Goal: Task Accomplishment & Management: Manage account settings

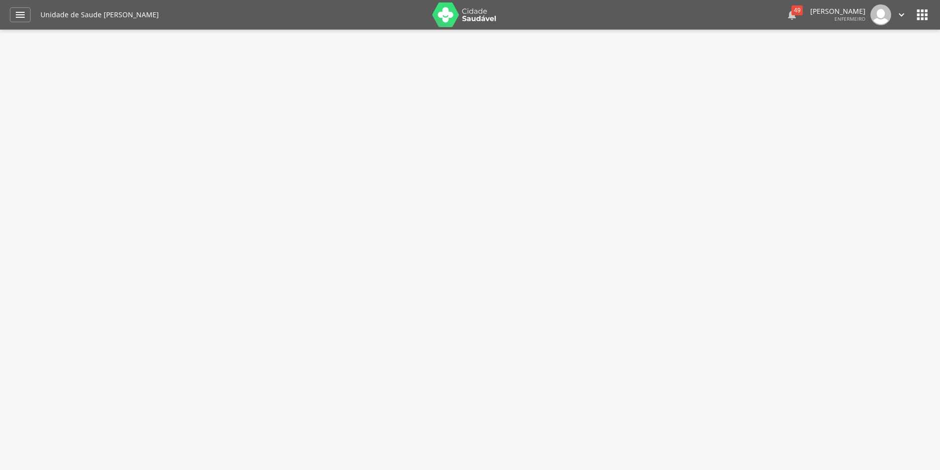
click at [792, 12] on div "49" at bounding box center [797, 10] width 11 height 10
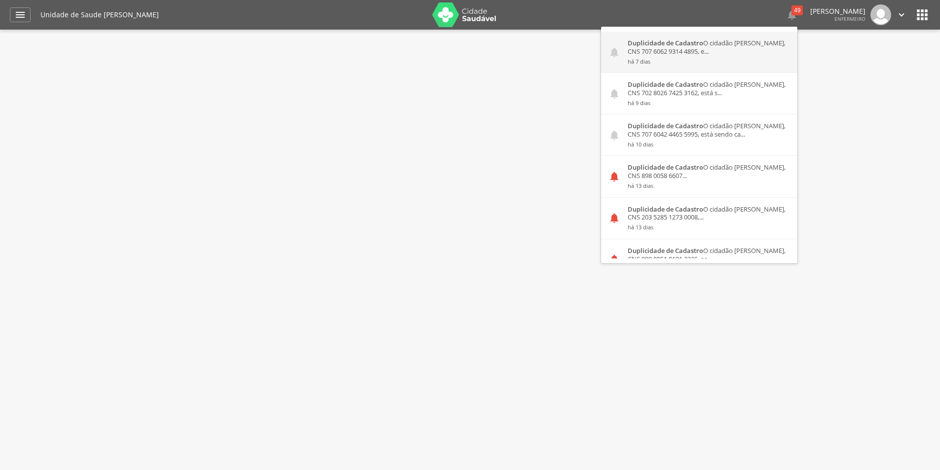
click at [712, 56] on div "Duplicidade de Cadastro O cidadão [PERSON_NAME], CNS 707 6062 9314 4895, e... h…" at bounding box center [708, 52] width 177 height 41
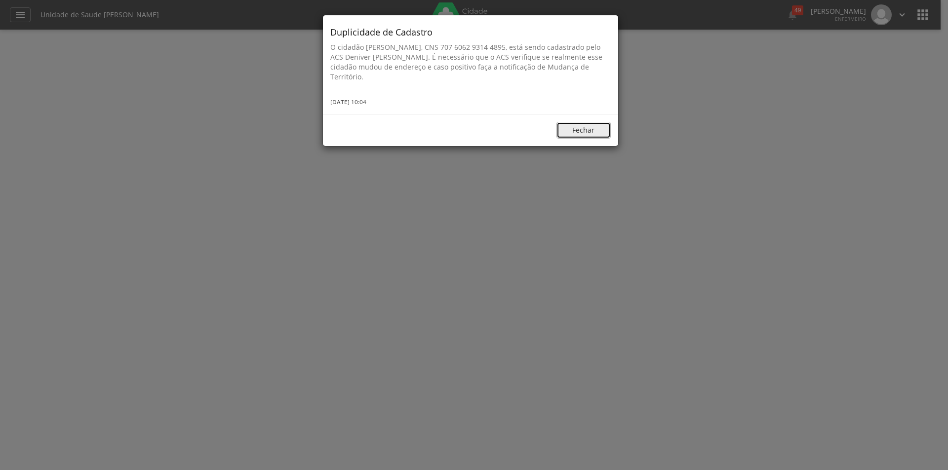
click at [586, 131] on button "Fechar" at bounding box center [583, 130] width 54 height 17
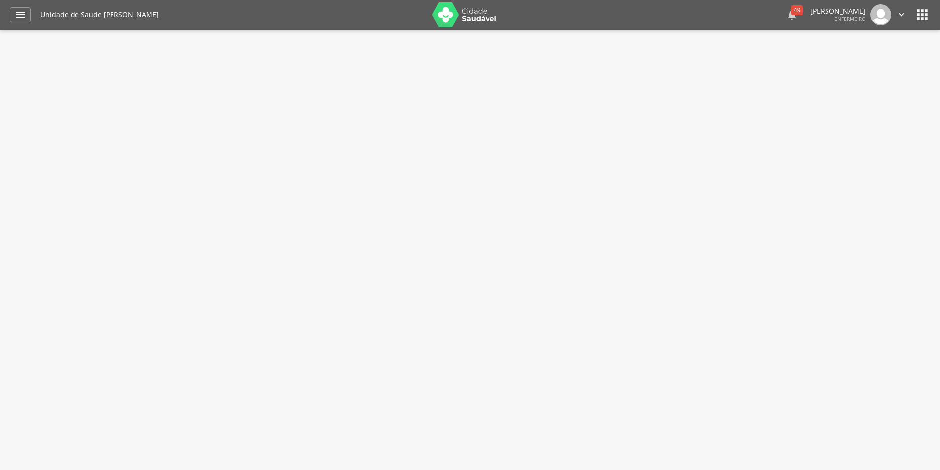
click at [792, 12] on div "49" at bounding box center [797, 10] width 11 height 10
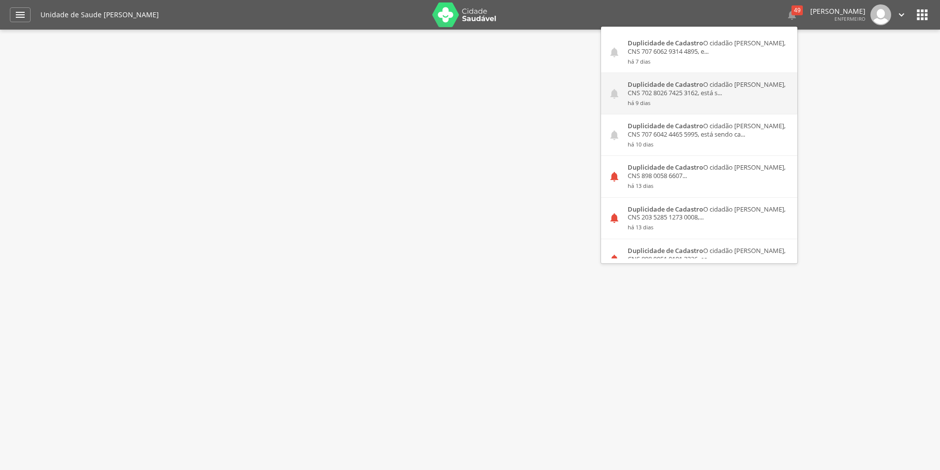
click at [704, 92] on div "Duplicidade de Cadastro O cidadão [PERSON_NAME], CNS 702 8026 7425 3162, está s…" at bounding box center [708, 93] width 177 height 41
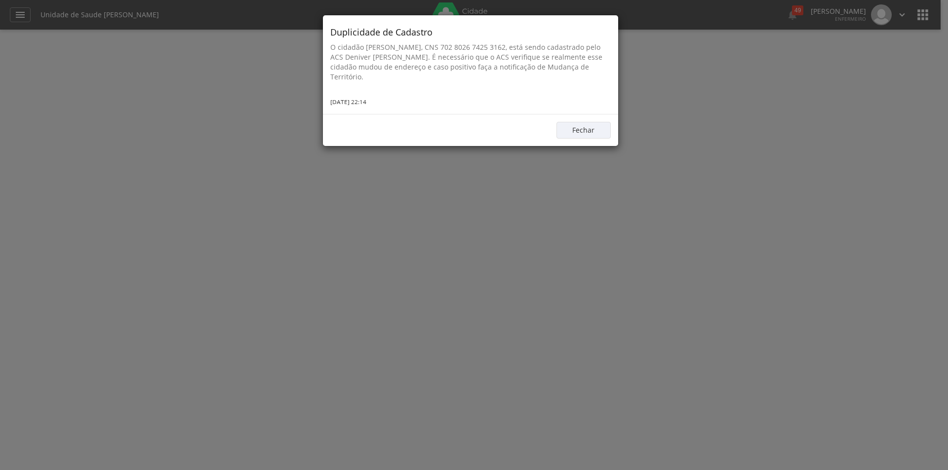
click at [794, 9] on div "Duplicidade de Cadastro O cidadão [PERSON_NAME], CNS 702 8026 7425 3162, está s…" at bounding box center [474, 235] width 948 height 470
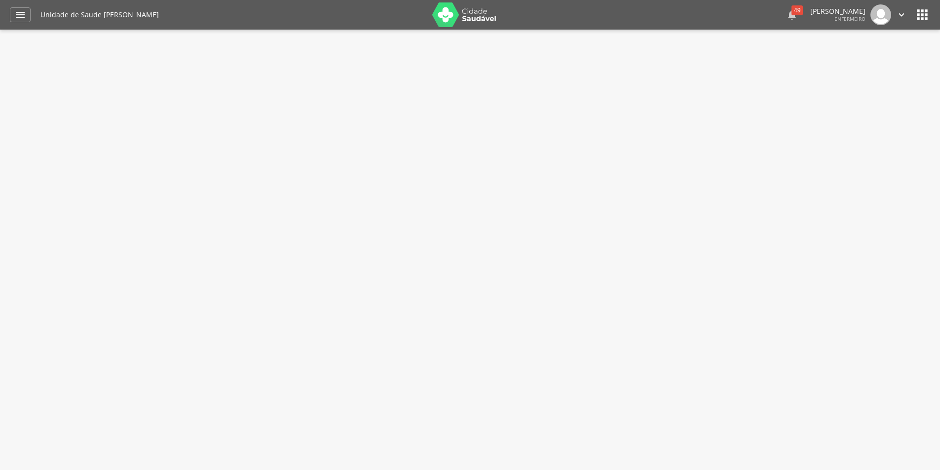
click at [794, 11] on div "49" at bounding box center [797, 10] width 11 height 10
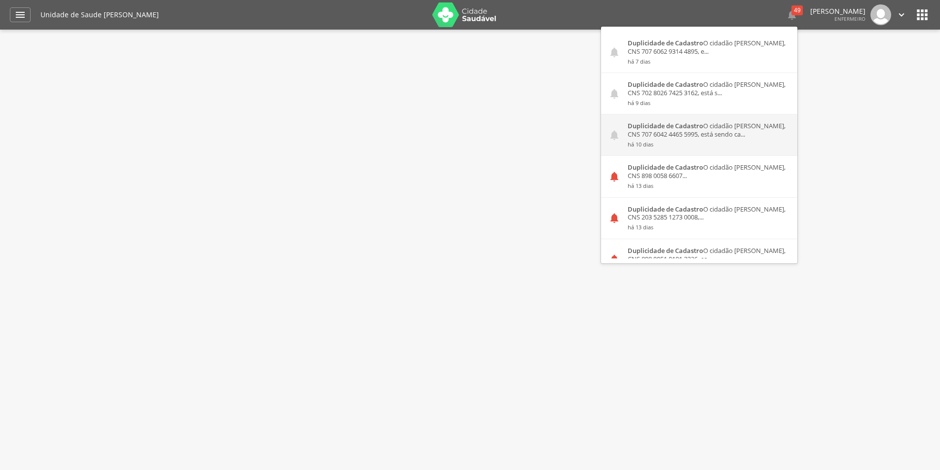
click at [671, 128] on strong "Duplicidade de Cadastro" at bounding box center [666, 125] width 76 height 9
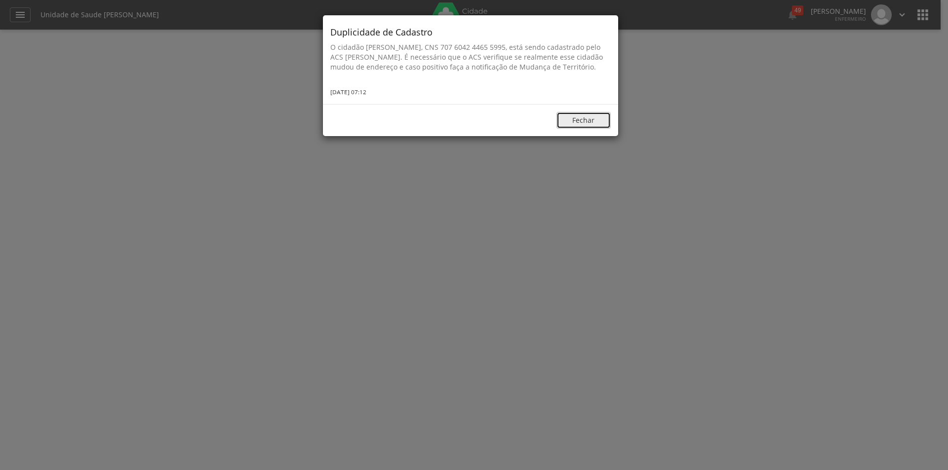
click at [581, 129] on button "Fechar" at bounding box center [583, 120] width 54 height 17
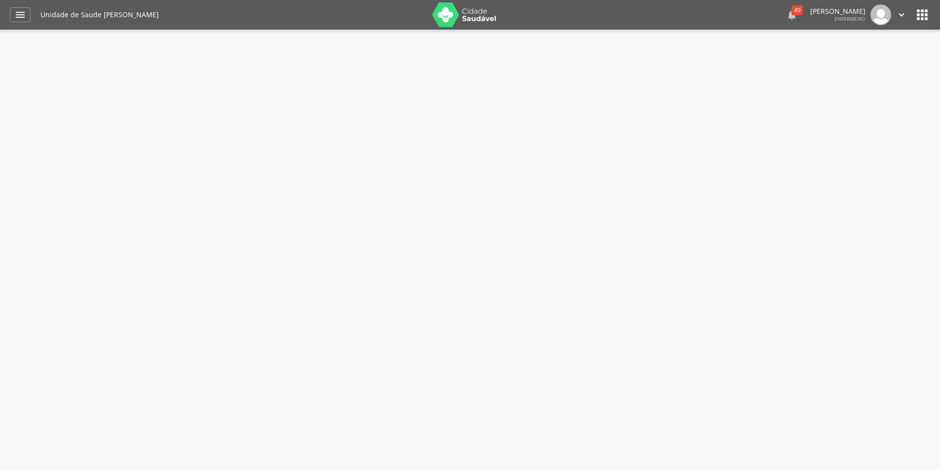
click at [792, 10] on div "49" at bounding box center [797, 10] width 11 height 10
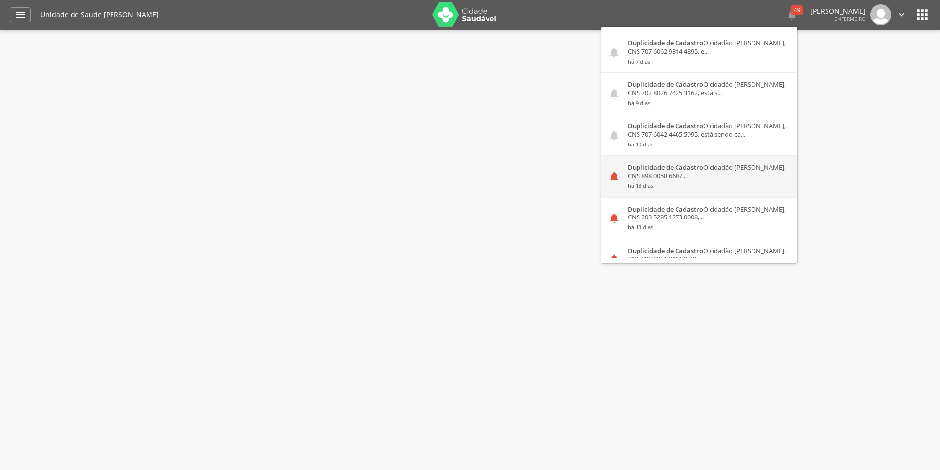
click at [688, 181] on div "Duplicidade de Cadastro O cidadão [PERSON_NAME], CNS 898 0058 6607... há 13 dias" at bounding box center [708, 176] width 177 height 41
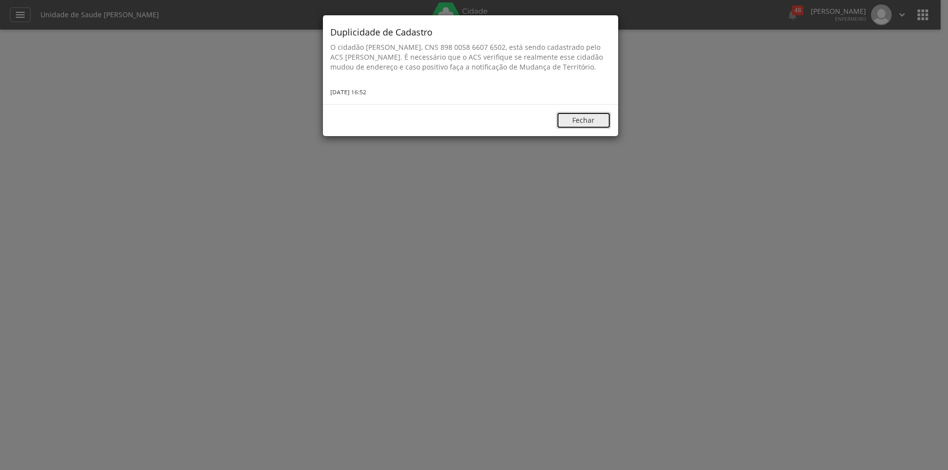
click at [574, 129] on button "Fechar" at bounding box center [583, 120] width 54 height 17
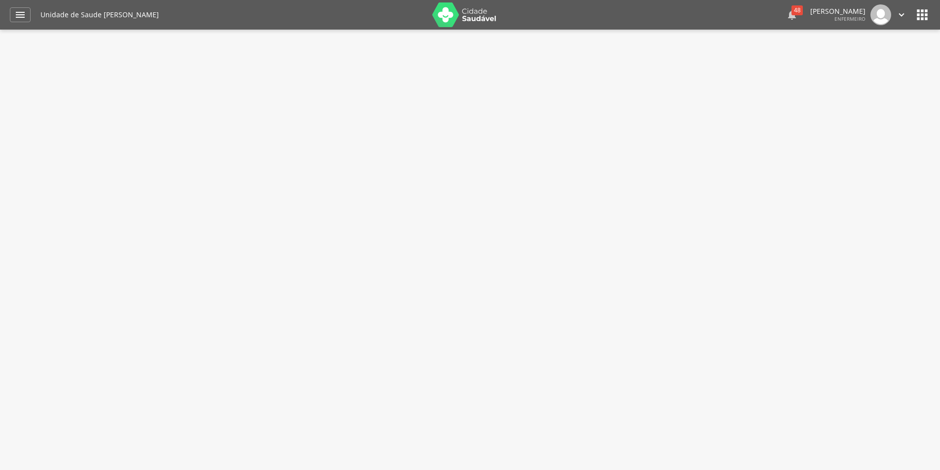
click at [792, 11] on div "48" at bounding box center [797, 10] width 11 height 10
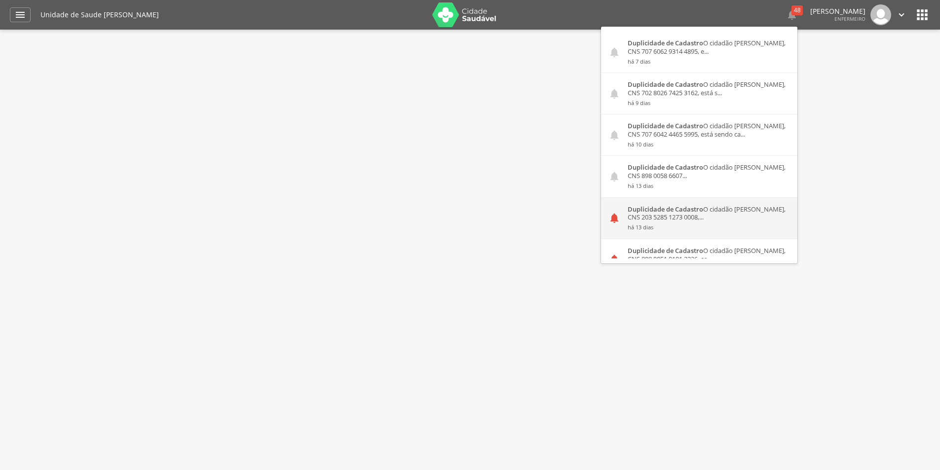
click at [695, 222] on div "Duplicidade de Cadastro O cidadão [PERSON_NAME], CNS 203 5285 1273 0008,... há …" at bounding box center [708, 218] width 177 height 41
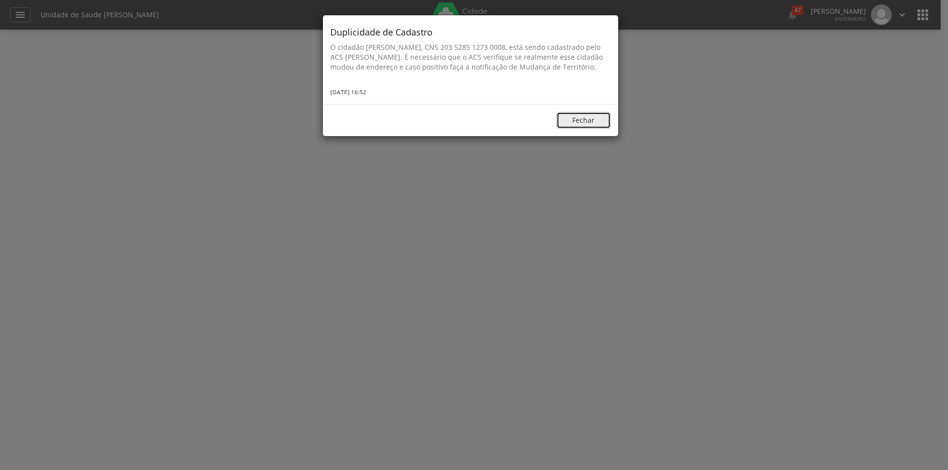
click at [598, 128] on button "Fechar" at bounding box center [583, 120] width 54 height 17
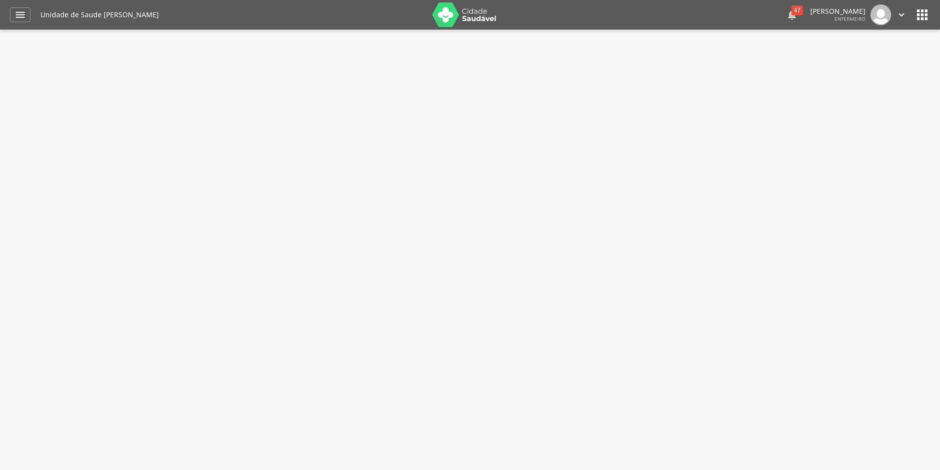
click at [792, 12] on div "47" at bounding box center [797, 10] width 11 height 10
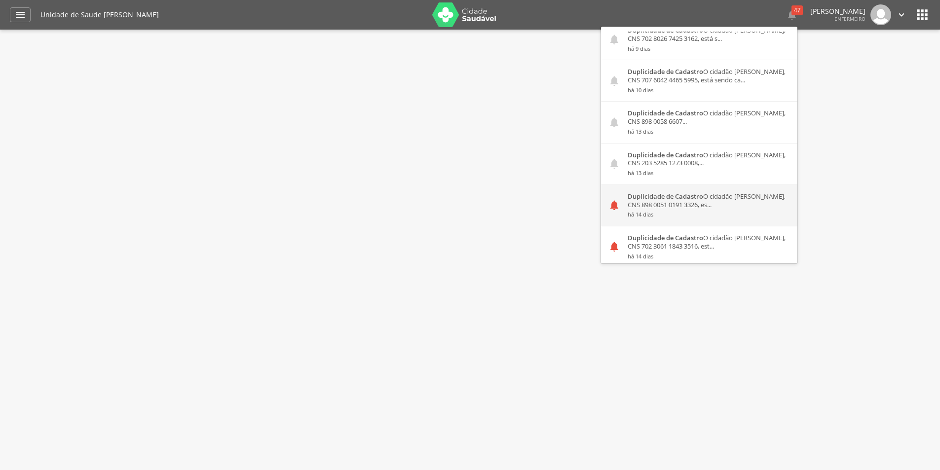
scroll to position [99, 0]
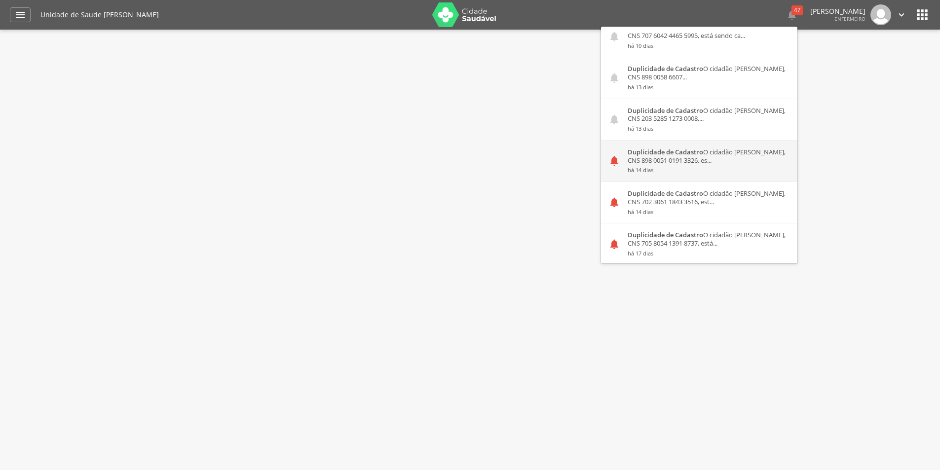
click at [679, 173] on small "há 14 dias" at bounding box center [709, 170] width 162 height 7
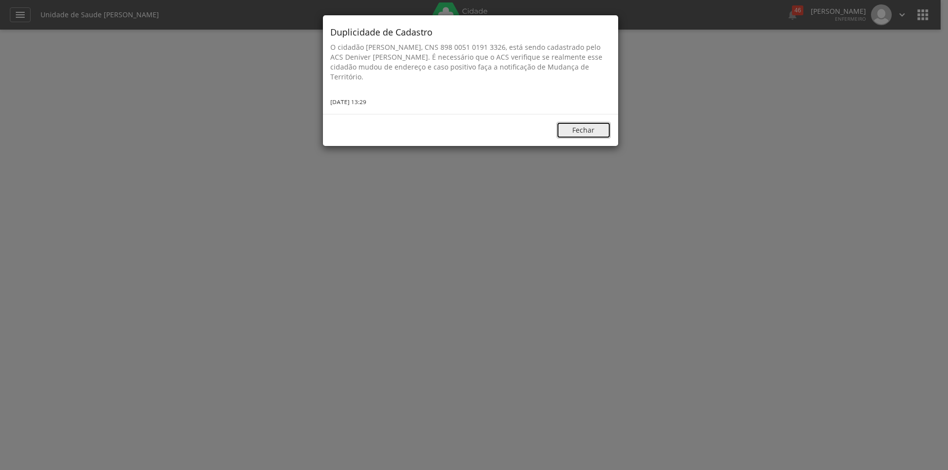
click at [590, 131] on button "Fechar" at bounding box center [583, 130] width 54 height 17
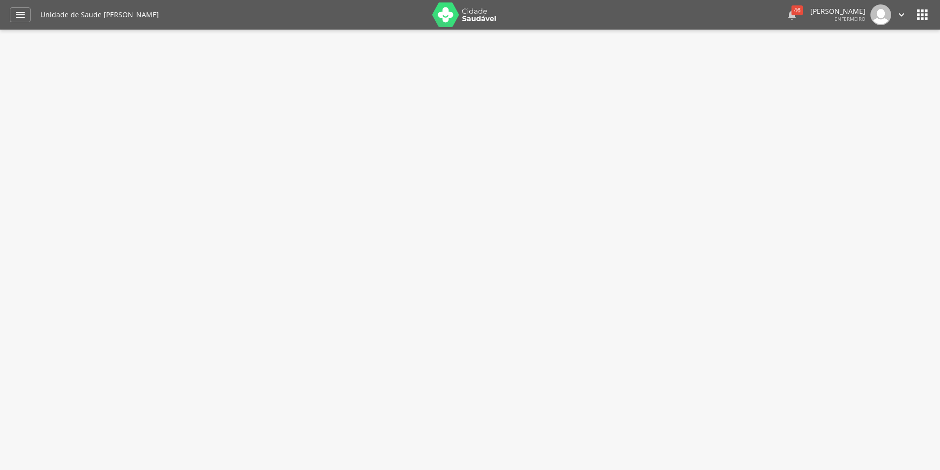
click at [792, 10] on div "46" at bounding box center [797, 10] width 11 height 10
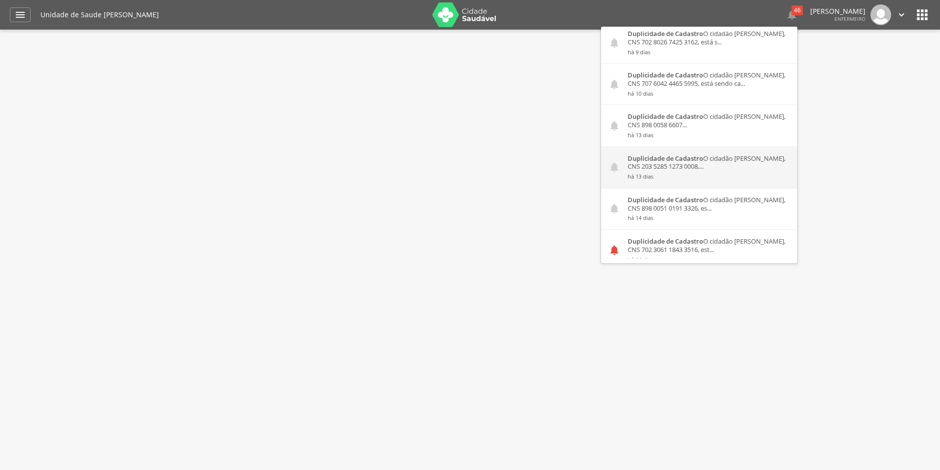
scroll to position [148, 0]
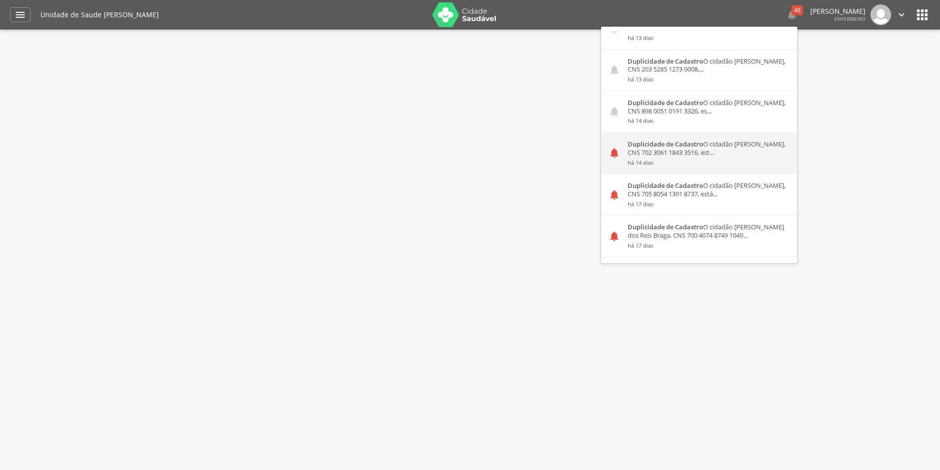
click at [688, 158] on div "Duplicidade de Cadastro O cidadão [PERSON_NAME], CNS 702 3061 1843 3516, est...…" at bounding box center [708, 153] width 177 height 41
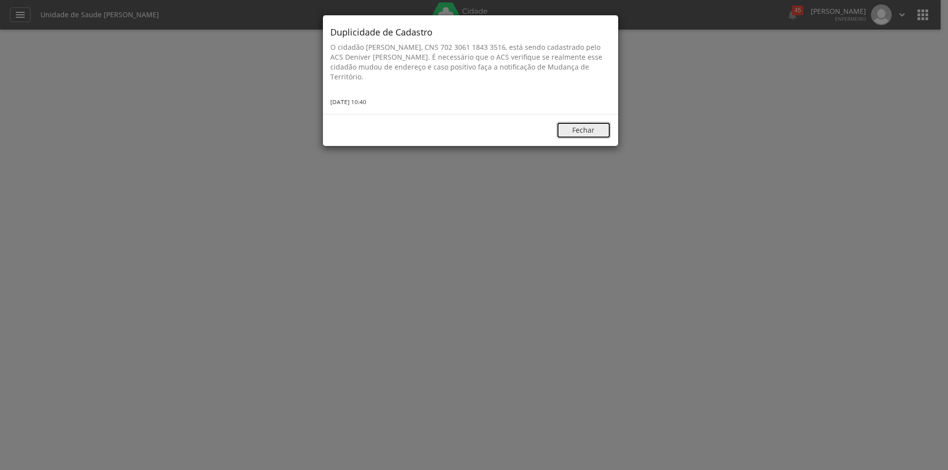
click at [592, 137] on button "Fechar" at bounding box center [583, 130] width 54 height 17
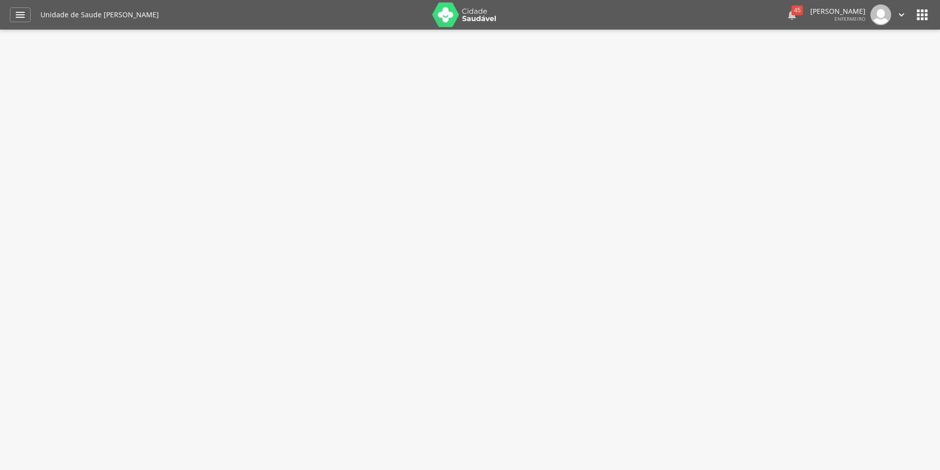
click at [792, 8] on div "45" at bounding box center [797, 10] width 11 height 10
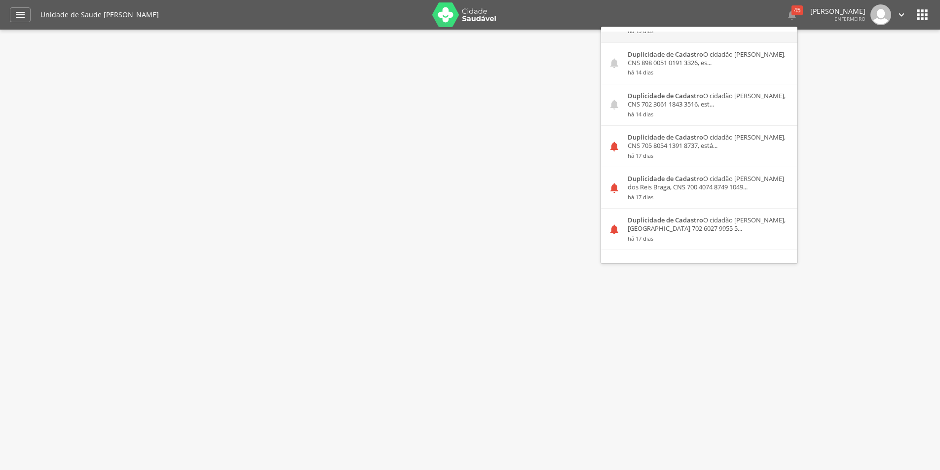
scroll to position [197, 0]
click at [709, 140] on div "Duplicidade de Cadastro O cidadão [PERSON_NAME], CNS 705 8054 1391 8737, está..…" at bounding box center [708, 145] width 177 height 41
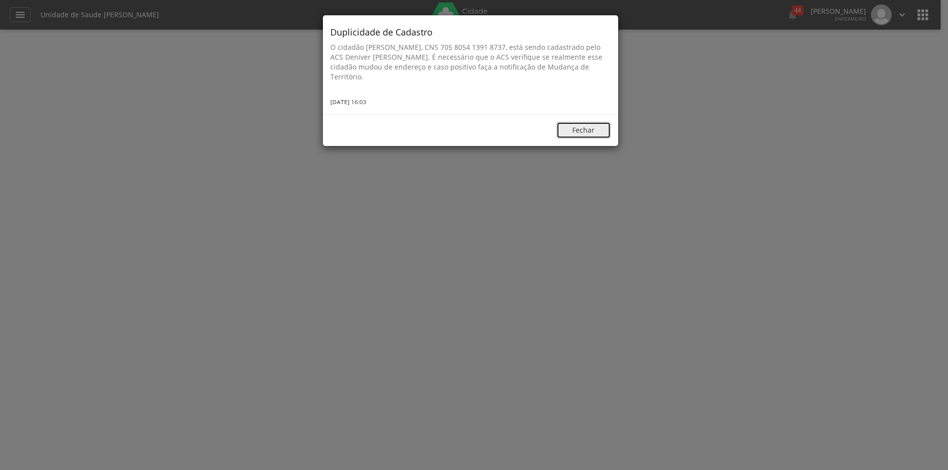
click at [592, 131] on button "Fechar" at bounding box center [583, 130] width 54 height 17
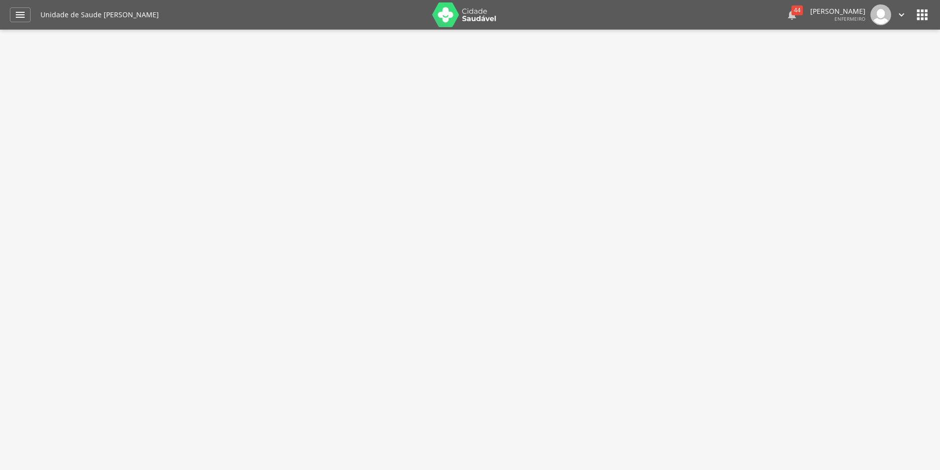
click at [792, 9] on div "44" at bounding box center [797, 10] width 11 height 10
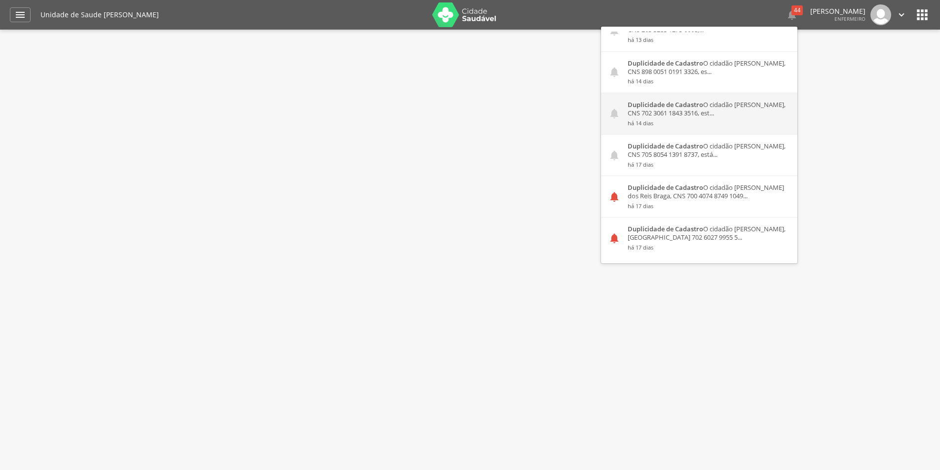
scroll to position [247, 0]
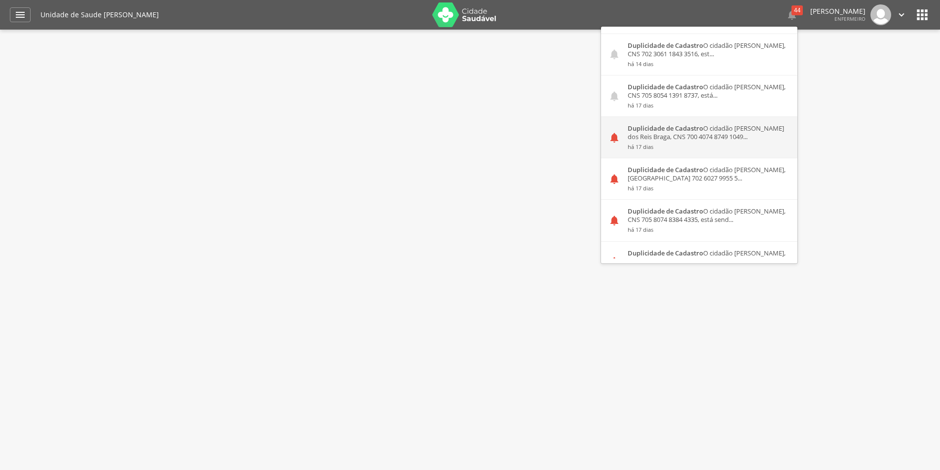
click at [701, 145] on small "há 17 dias" at bounding box center [709, 147] width 162 height 7
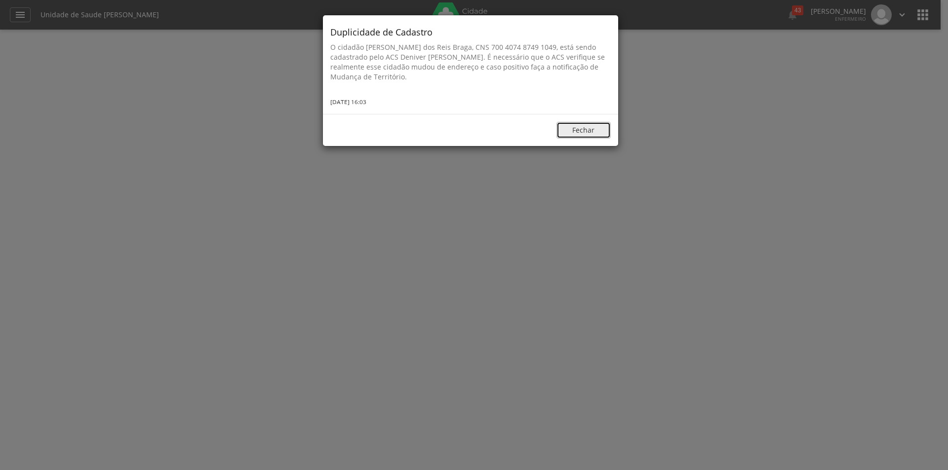
click at [588, 130] on button "Fechar" at bounding box center [583, 130] width 54 height 17
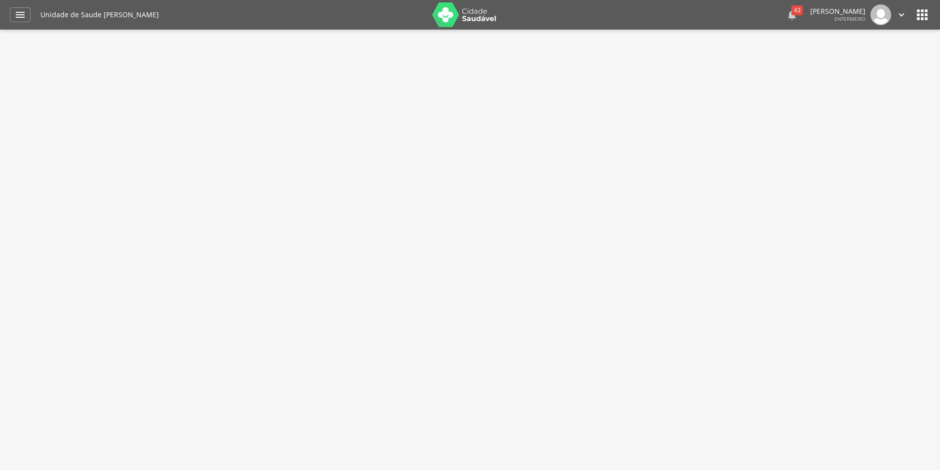
click at [792, 9] on div "43" at bounding box center [797, 10] width 11 height 10
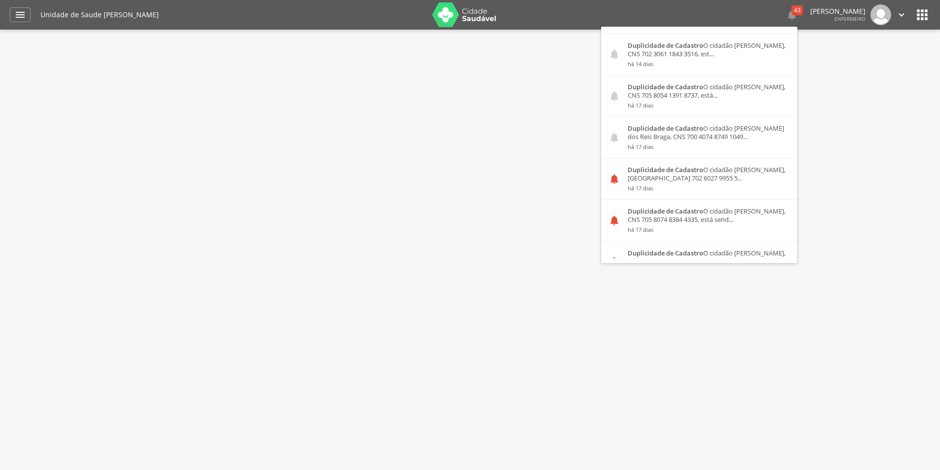
click at [736, 190] on small "há 17 dias" at bounding box center [709, 188] width 162 height 7
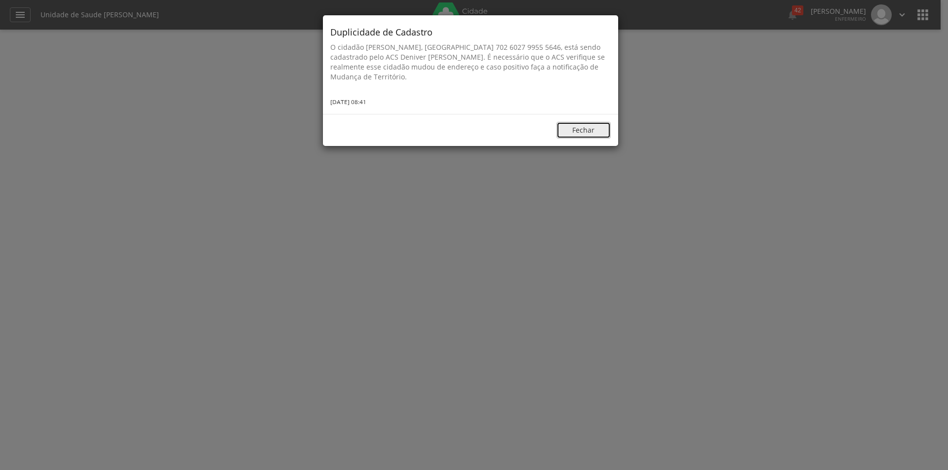
click at [593, 128] on button "Fechar" at bounding box center [583, 130] width 54 height 17
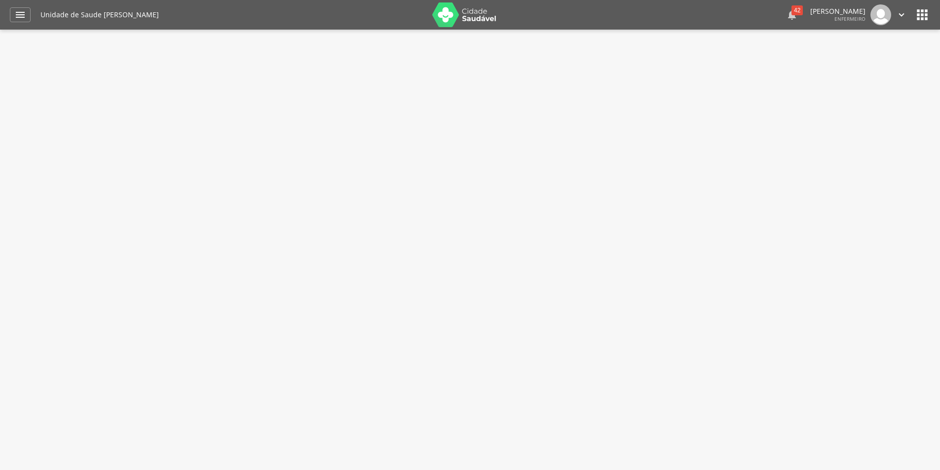
click at [792, 8] on div "42" at bounding box center [797, 10] width 11 height 10
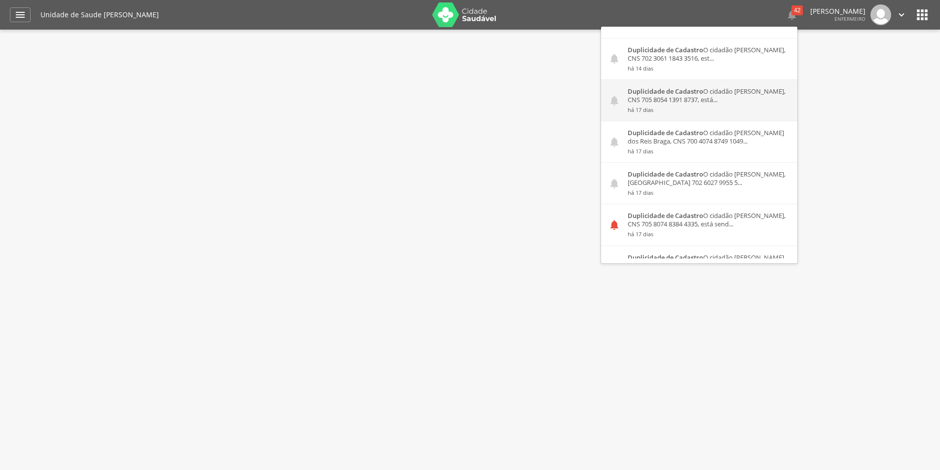
scroll to position [296, 0]
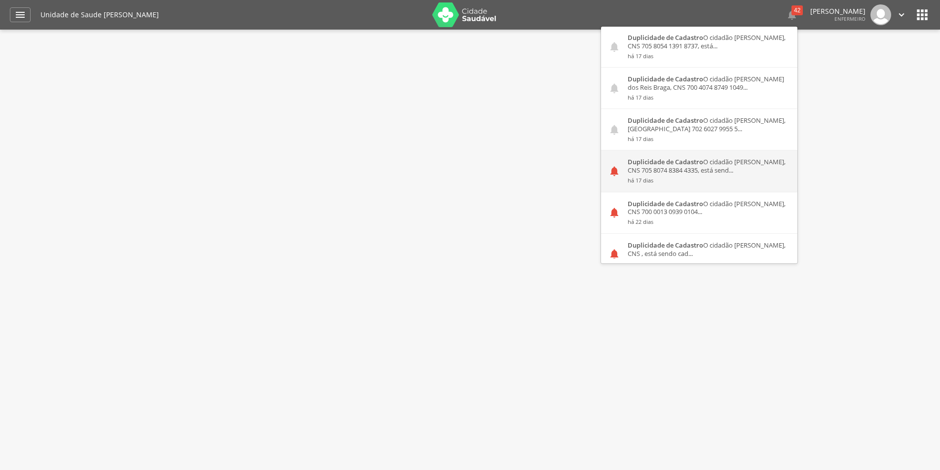
click at [720, 184] on small "há 17 dias" at bounding box center [709, 180] width 162 height 7
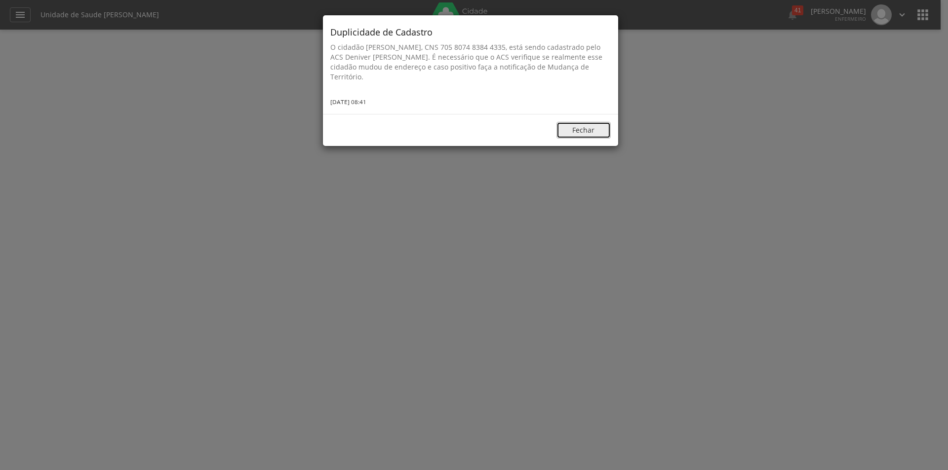
click at [587, 131] on button "Fechar" at bounding box center [583, 130] width 54 height 17
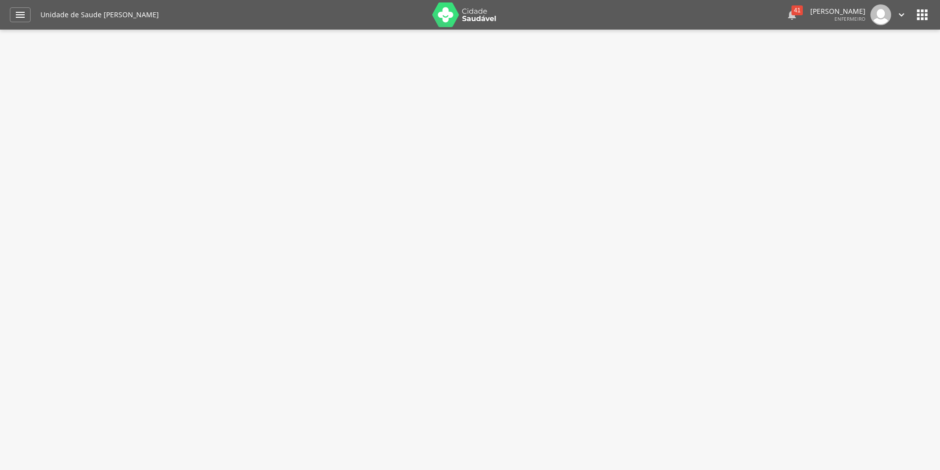
click at [792, 5] on div "41" at bounding box center [797, 10] width 11 height 10
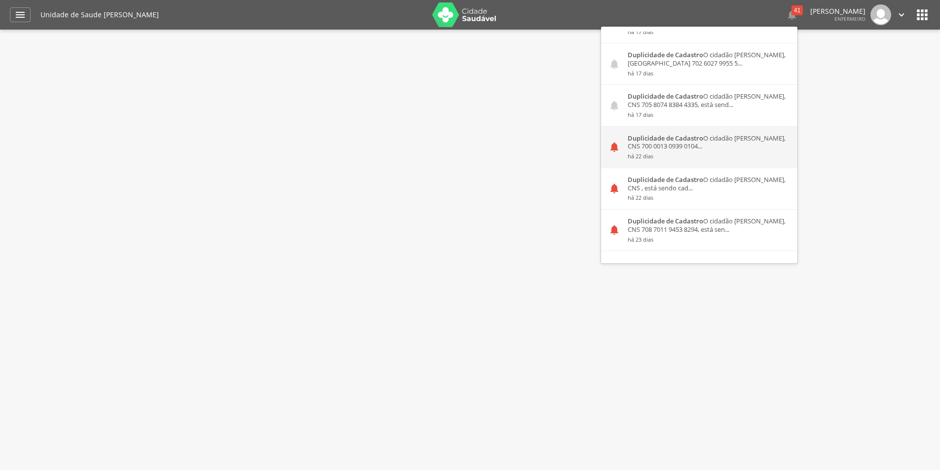
scroll to position [395, 0]
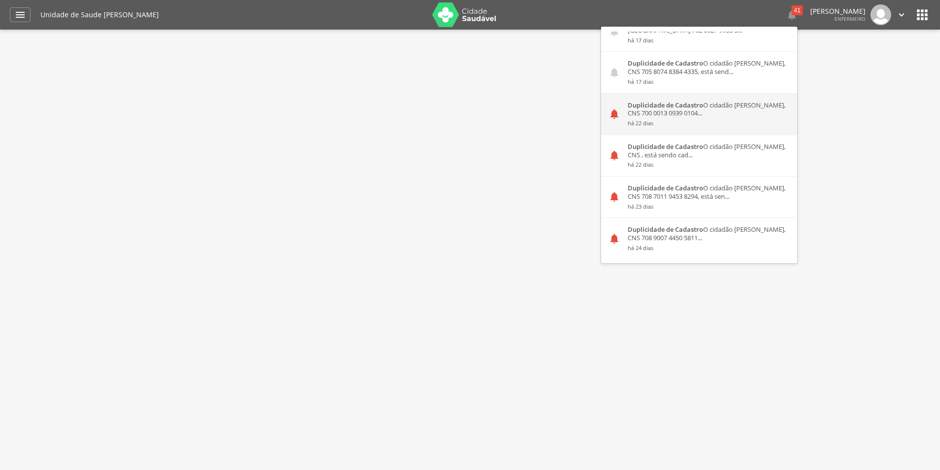
click at [689, 120] on small "há 22 dias" at bounding box center [709, 123] width 162 height 7
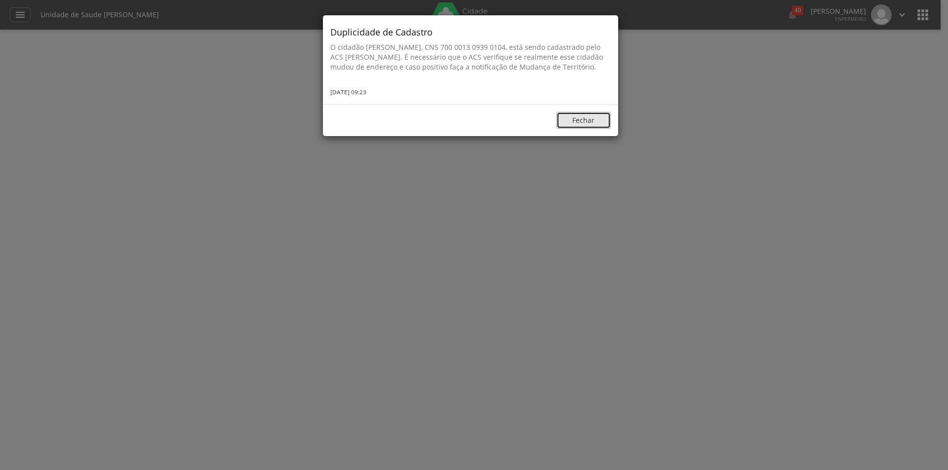
click at [585, 129] on button "Fechar" at bounding box center [583, 120] width 54 height 17
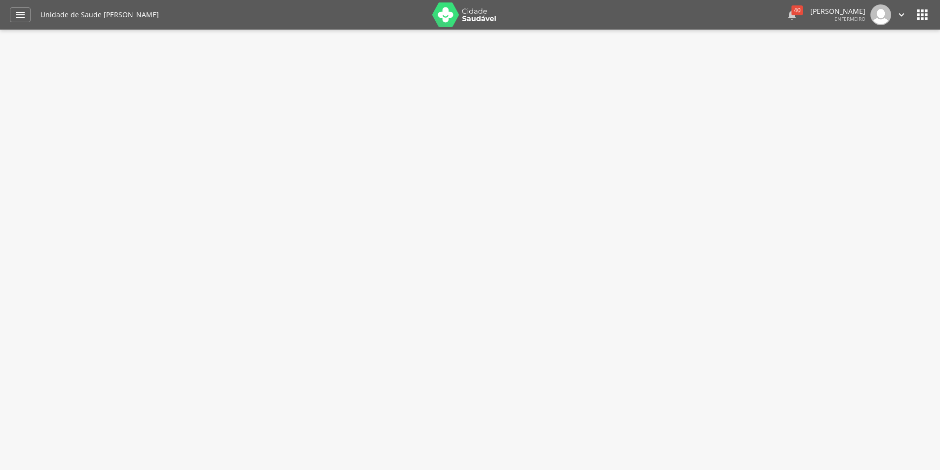
click at [792, 14] on div "40" at bounding box center [797, 10] width 11 height 10
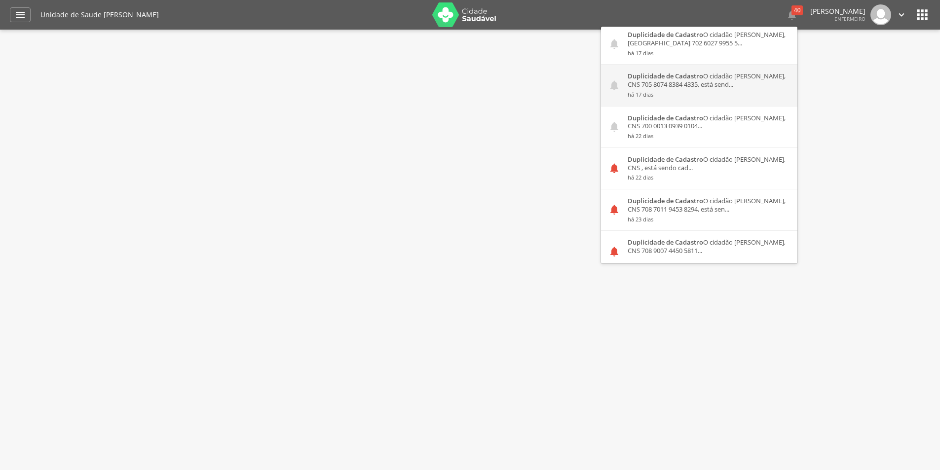
scroll to position [444, 0]
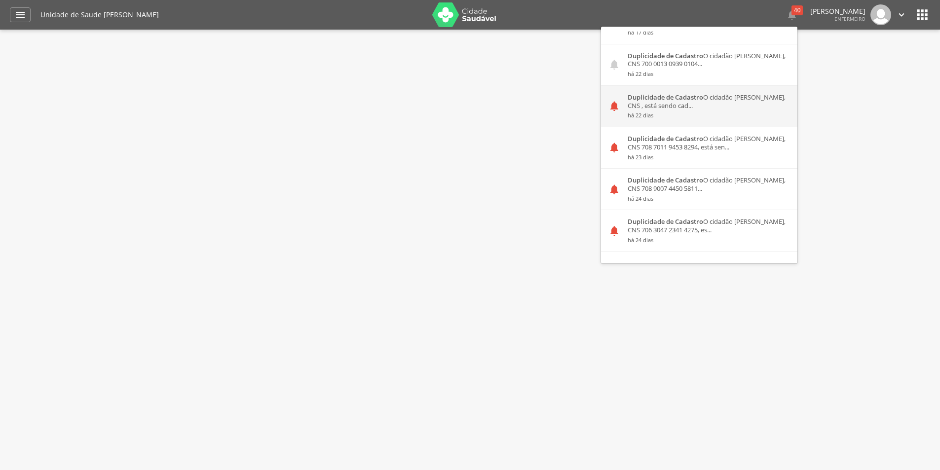
click at [685, 119] on small "há 22 dias" at bounding box center [709, 115] width 162 height 7
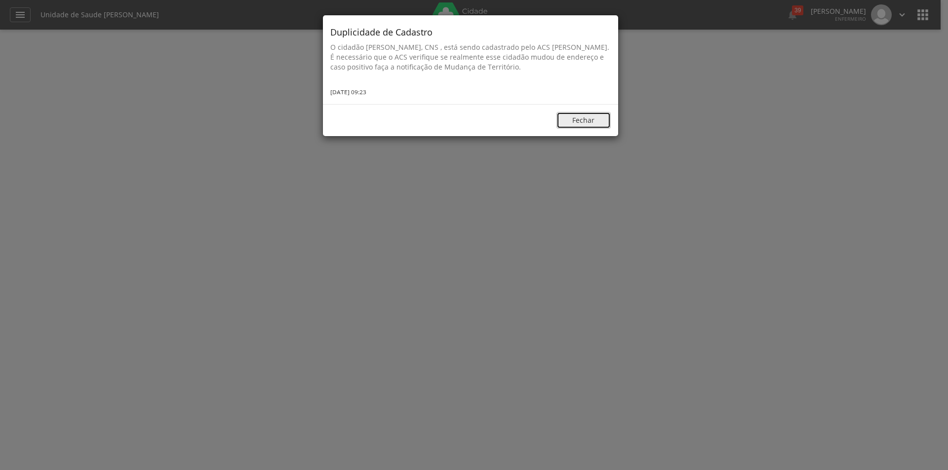
click at [585, 124] on button "Fechar" at bounding box center [583, 120] width 54 height 17
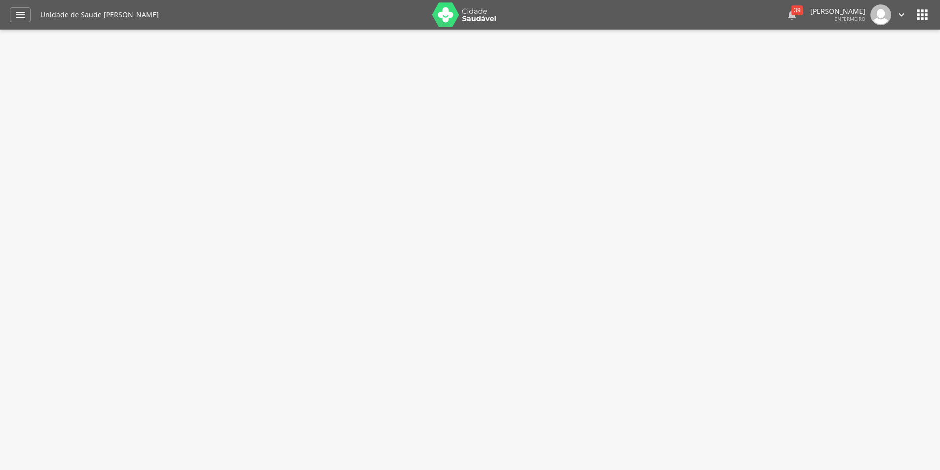
click at [794, 11] on div "39" at bounding box center [797, 10] width 11 height 10
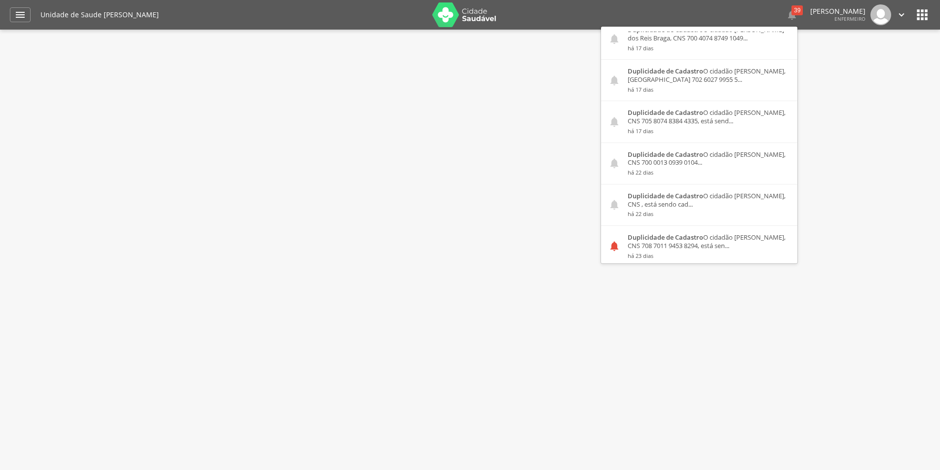
scroll to position [494, 0]
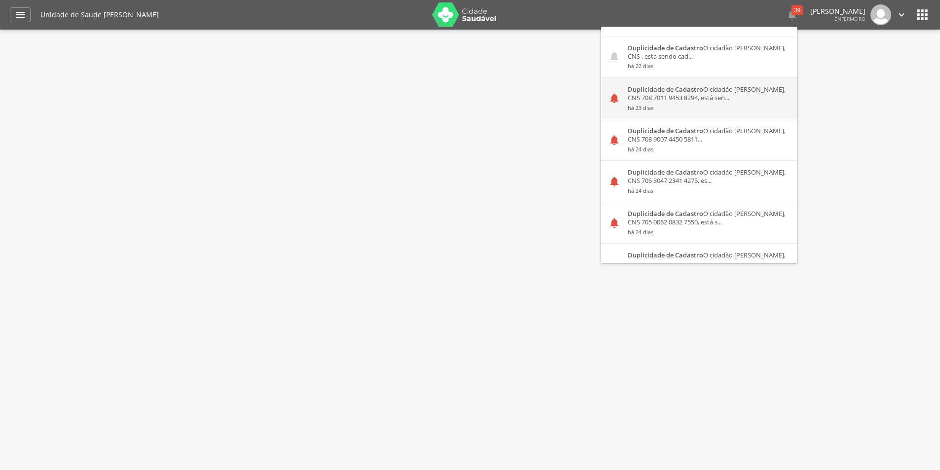
click at [634, 91] on strong "Duplicidade de Cadastro" at bounding box center [666, 89] width 76 height 9
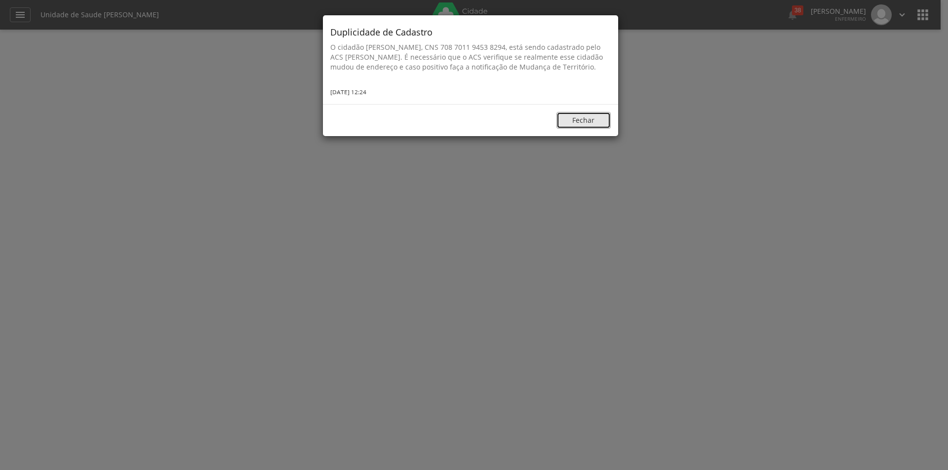
click at [591, 120] on button "Fechar" at bounding box center [583, 120] width 54 height 17
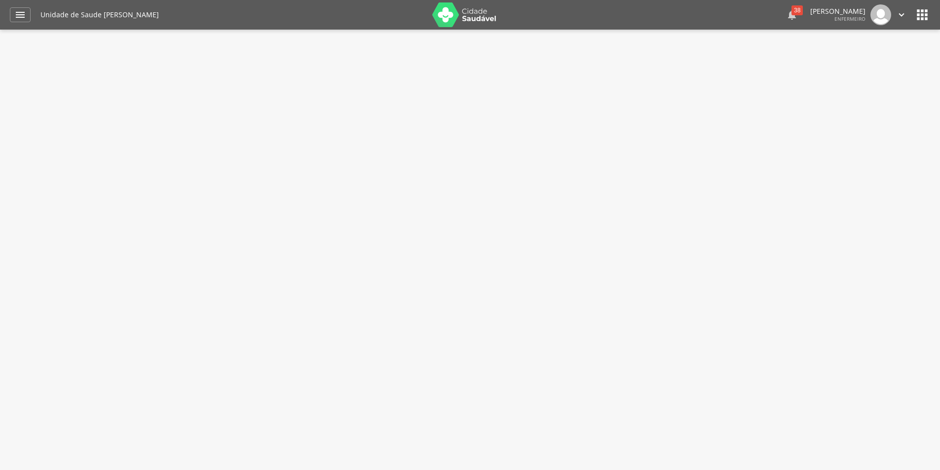
click at [792, 7] on div "38" at bounding box center [797, 10] width 11 height 10
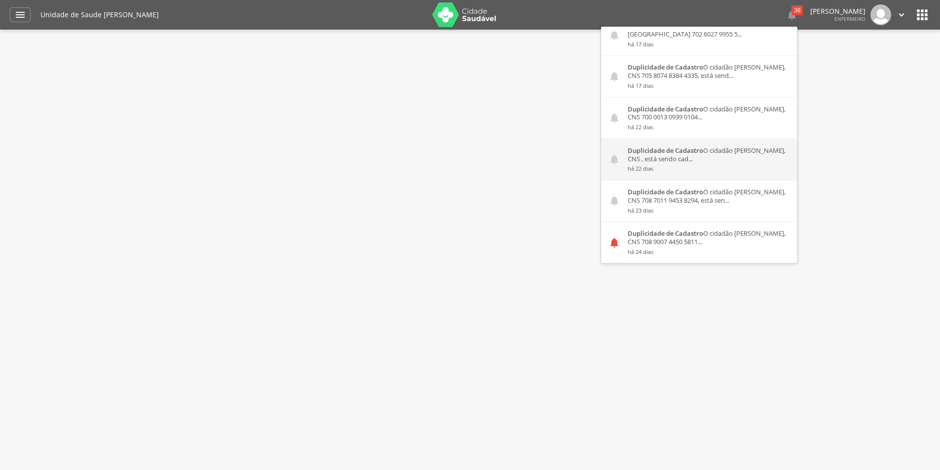
scroll to position [444, 0]
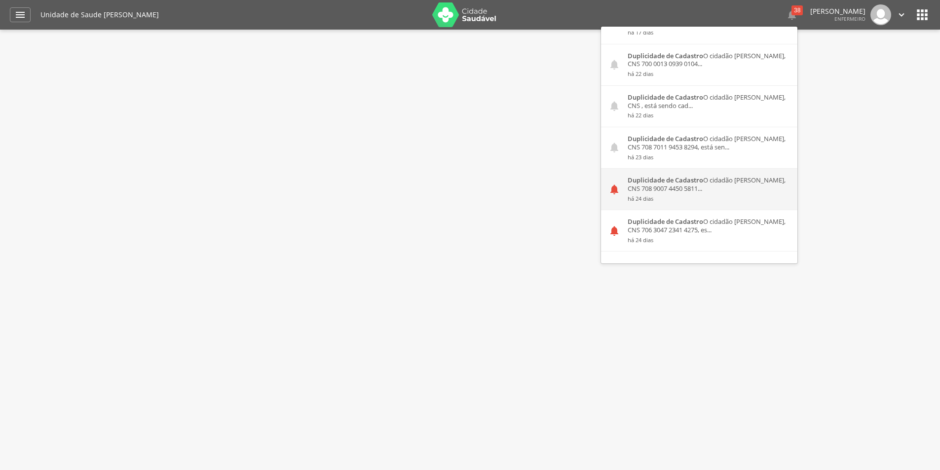
click at [714, 190] on div "Duplicidade de Cadastro O cidadão [PERSON_NAME], CNS 708 9007 4450 5811... há 2…" at bounding box center [708, 189] width 177 height 41
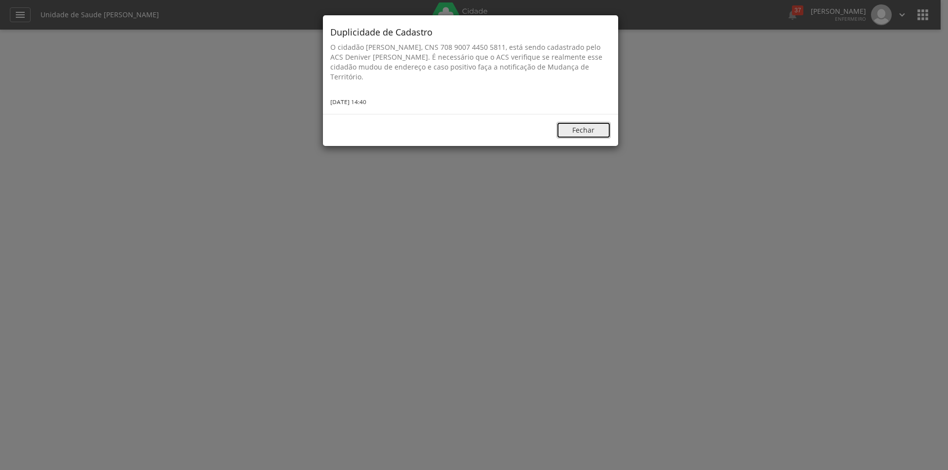
click at [579, 128] on button "Fechar" at bounding box center [583, 130] width 54 height 17
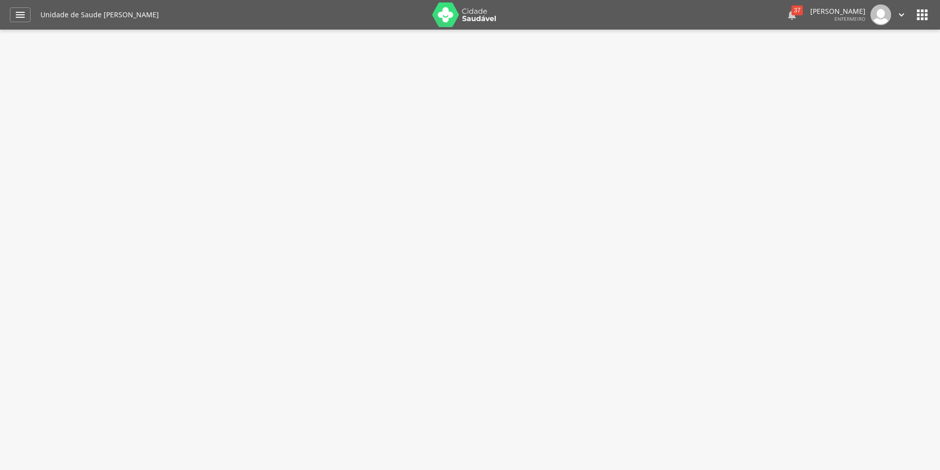
click at [792, 9] on div "37" at bounding box center [797, 10] width 11 height 10
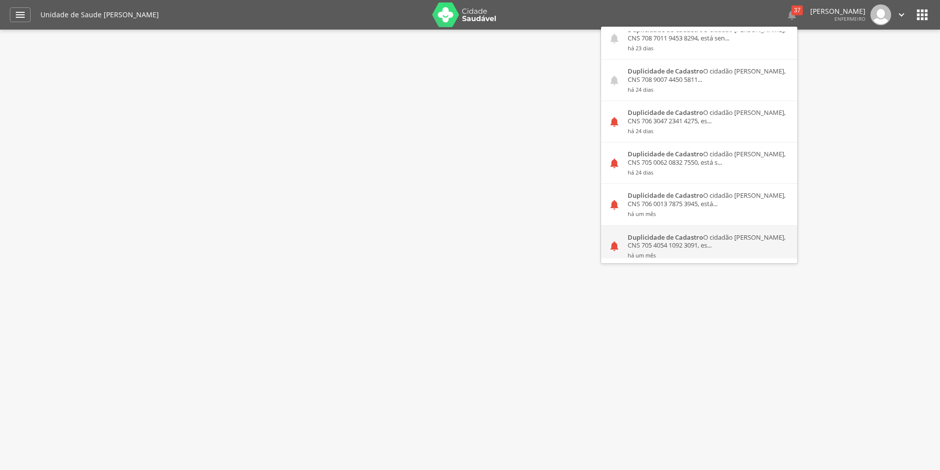
scroll to position [543, 0]
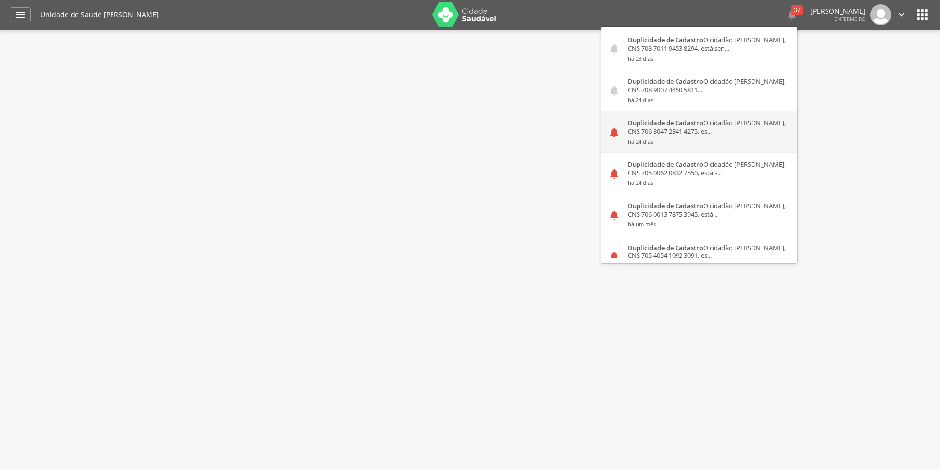
click at [709, 143] on small "há 24 dias" at bounding box center [709, 141] width 162 height 7
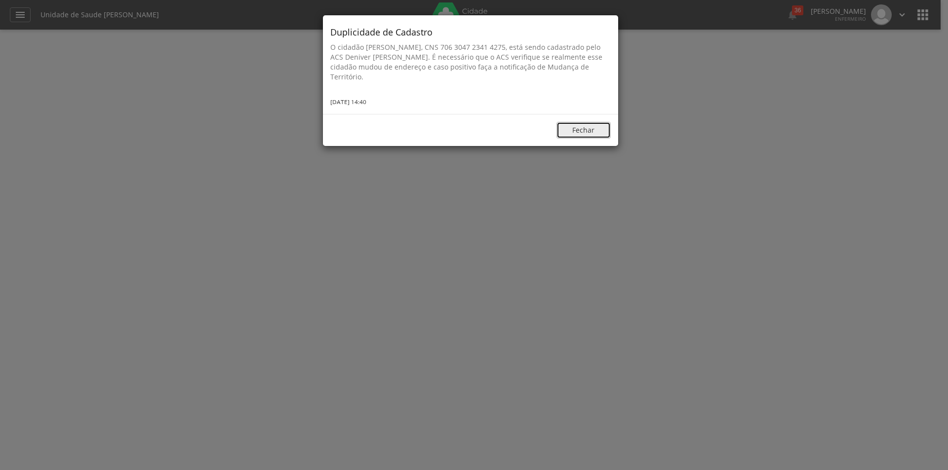
click at [585, 126] on button "Fechar" at bounding box center [583, 130] width 54 height 17
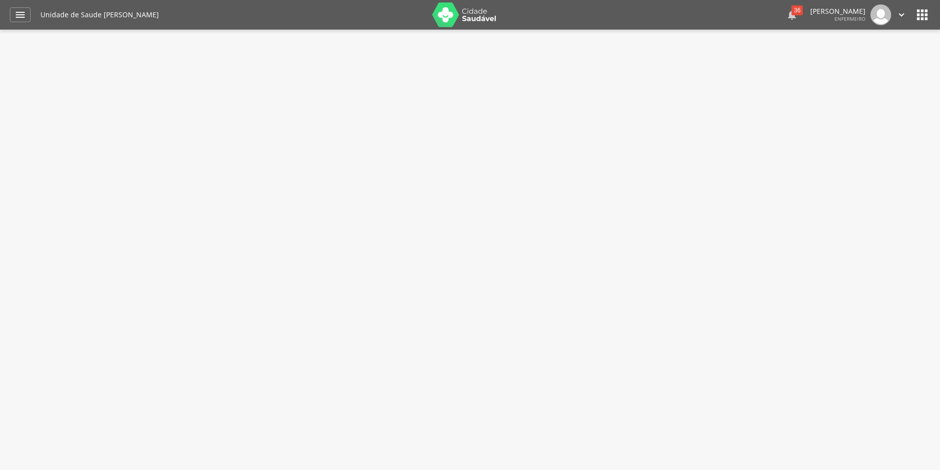
click at [792, 10] on div "36" at bounding box center [797, 10] width 11 height 10
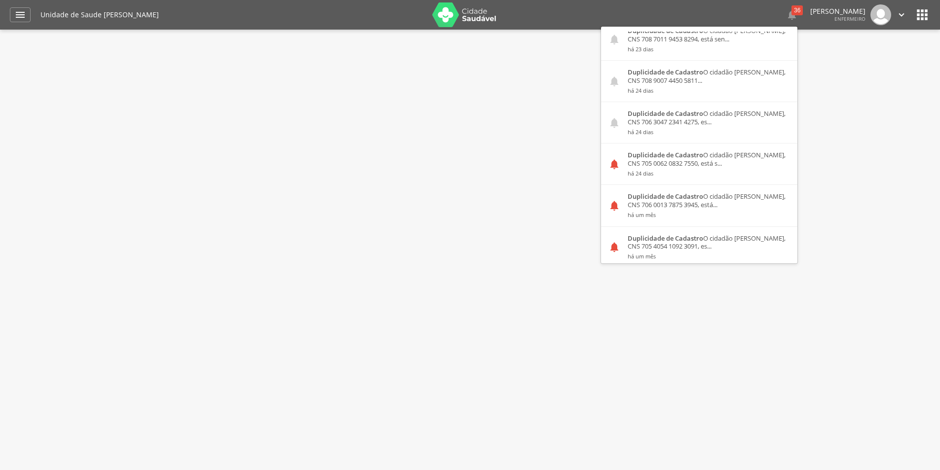
scroll to position [642, 0]
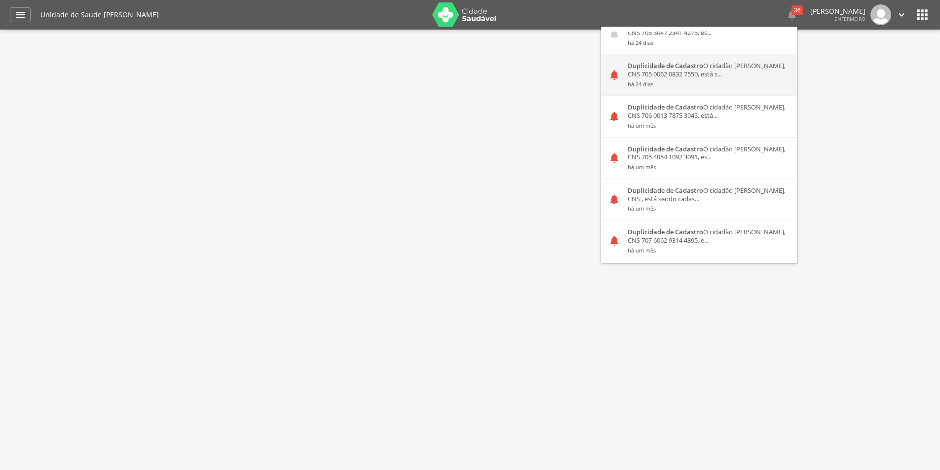
click at [715, 79] on div "Duplicidade de Cadastro O cidadão [PERSON_NAME], CNS 705 0062 0832 7550, está s…" at bounding box center [708, 74] width 177 height 41
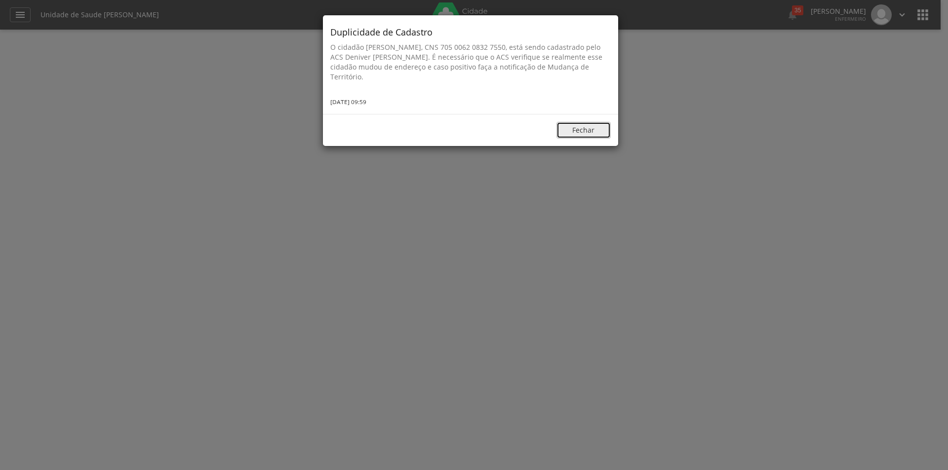
click at [586, 131] on button "Fechar" at bounding box center [583, 130] width 54 height 17
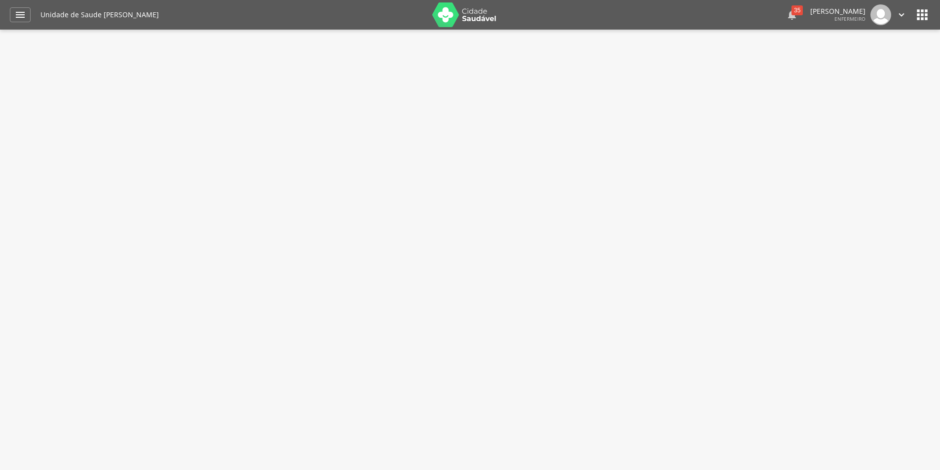
click at [792, 12] on div "35" at bounding box center [797, 10] width 11 height 10
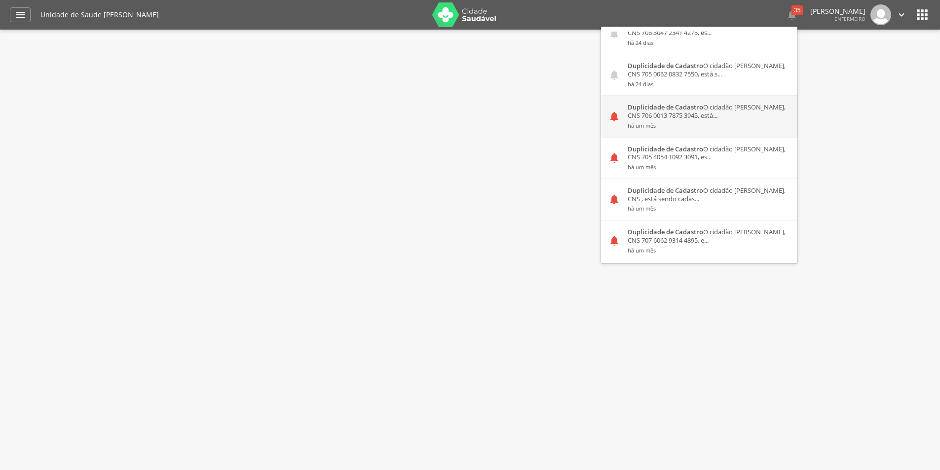
click at [710, 114] on div "Duplicidade de Cadastro O cidadão [PERSON_NAME], CNS 706 0013 7875 3945, está..…" at bounding box center [708, 116] width 177 height 41
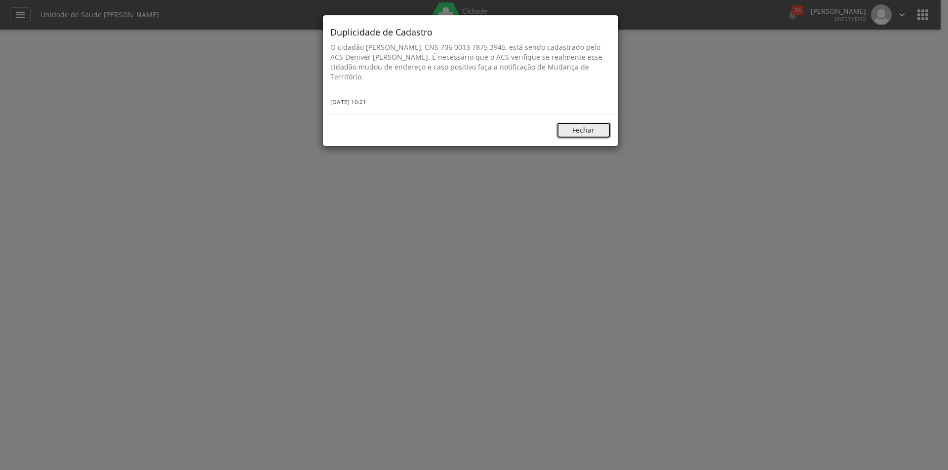
click at [595, 130] on button "Fechar" at bounding box center [583, 130] width 54 height 17
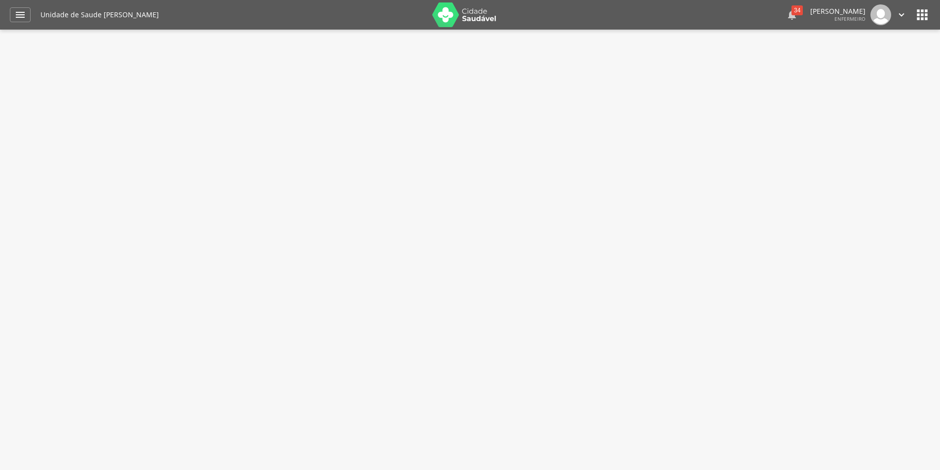
click at [793, 13] on div "34" at bounding box center [797, 10] width 11 height 10
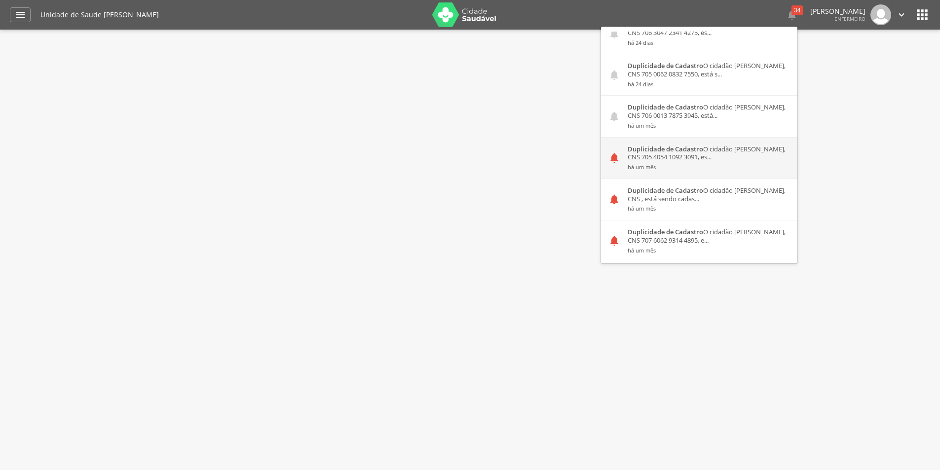
click at [727, 165] on small "há um mês" at bounding box center [709, 167] width 162 height 7
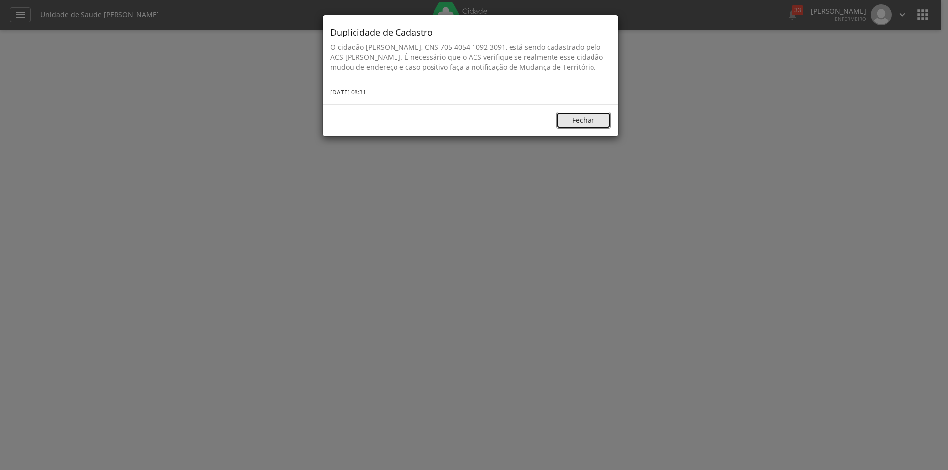
drag, startPoint x: 582, startPoint y: 116, endPoint x: 603, endPoint y: 97, distance: 28.0
click at [584, 117] on button "Fechar" at bounding box center [583, 120] width 54 height 17
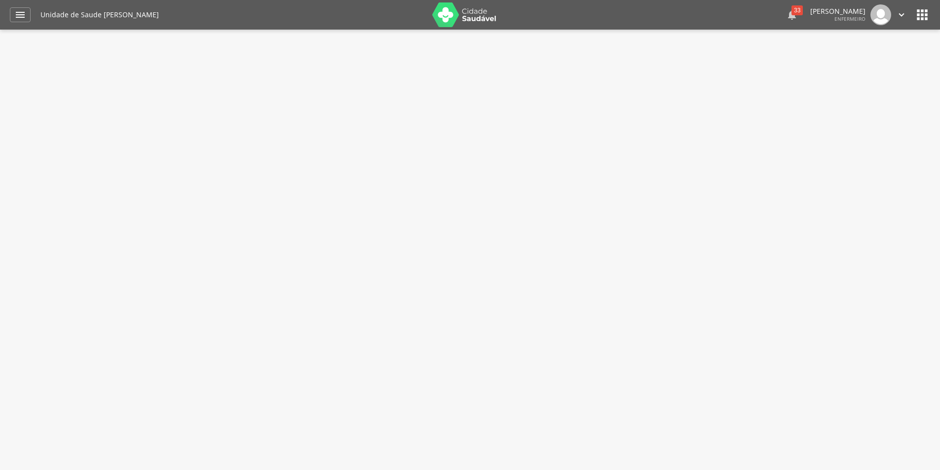
click at [792, 10] on div "33" at bounding box center [797, 10] width 11 height 10
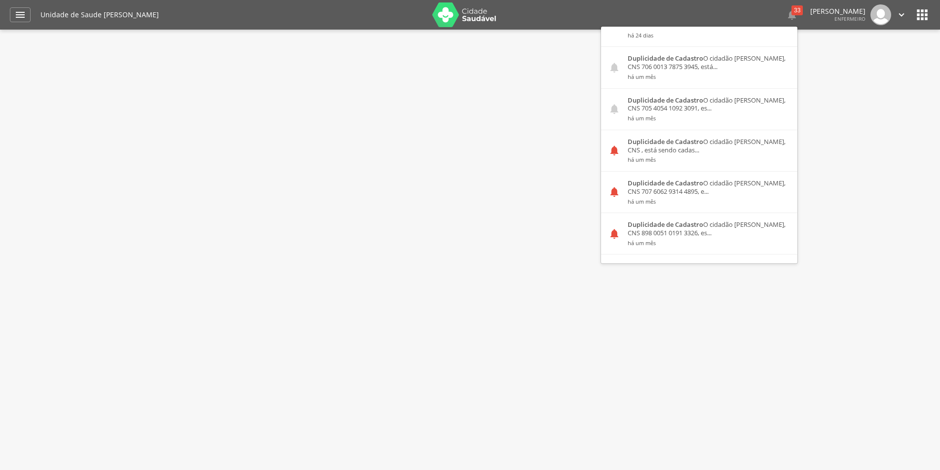
scroll to position [691, 0]
